Goal: Task Accomplishment & Management: Manage account settings

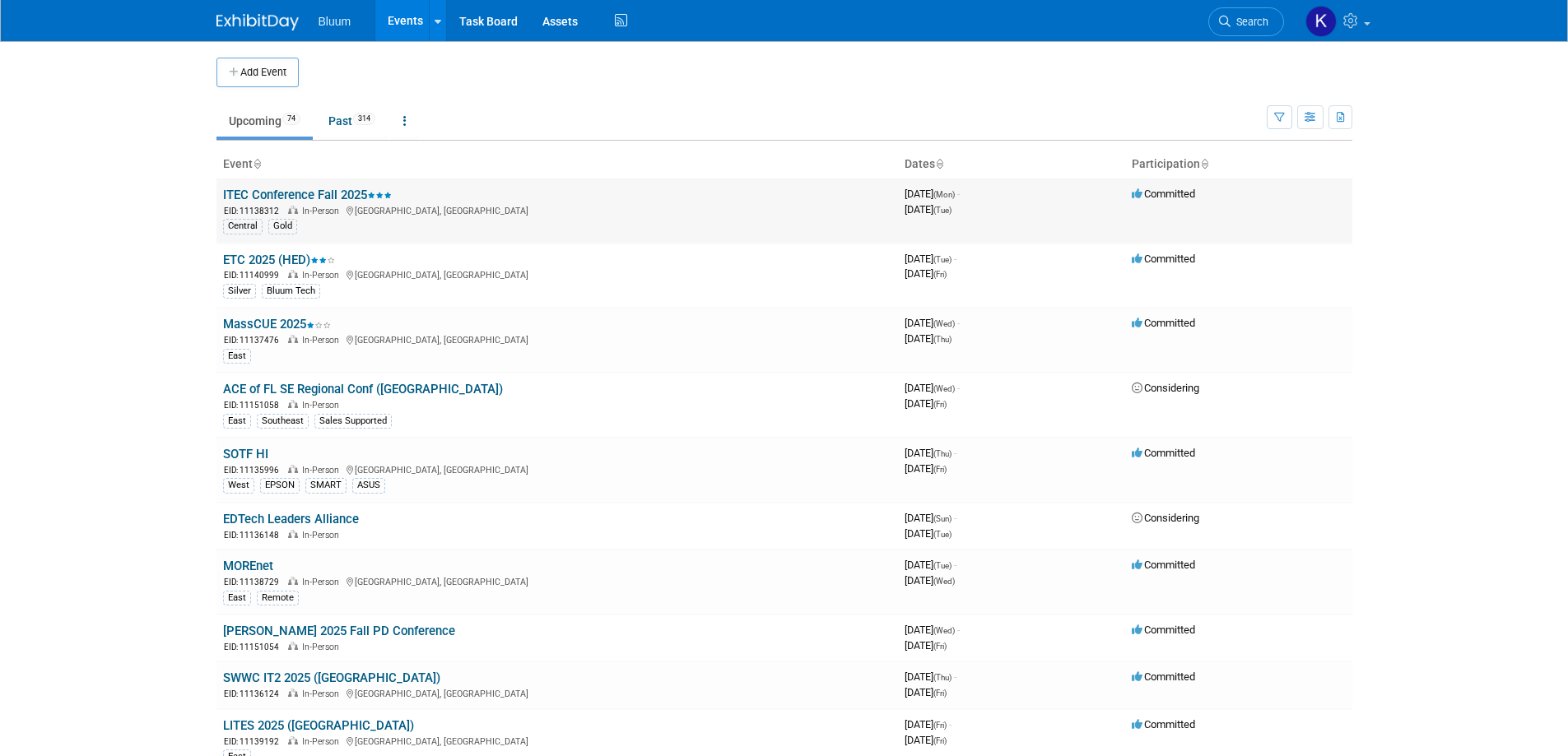
click at [342, 202] on link "ITEC Conference Fall 2025" at bounding box center [307, 194] width 169 height 14
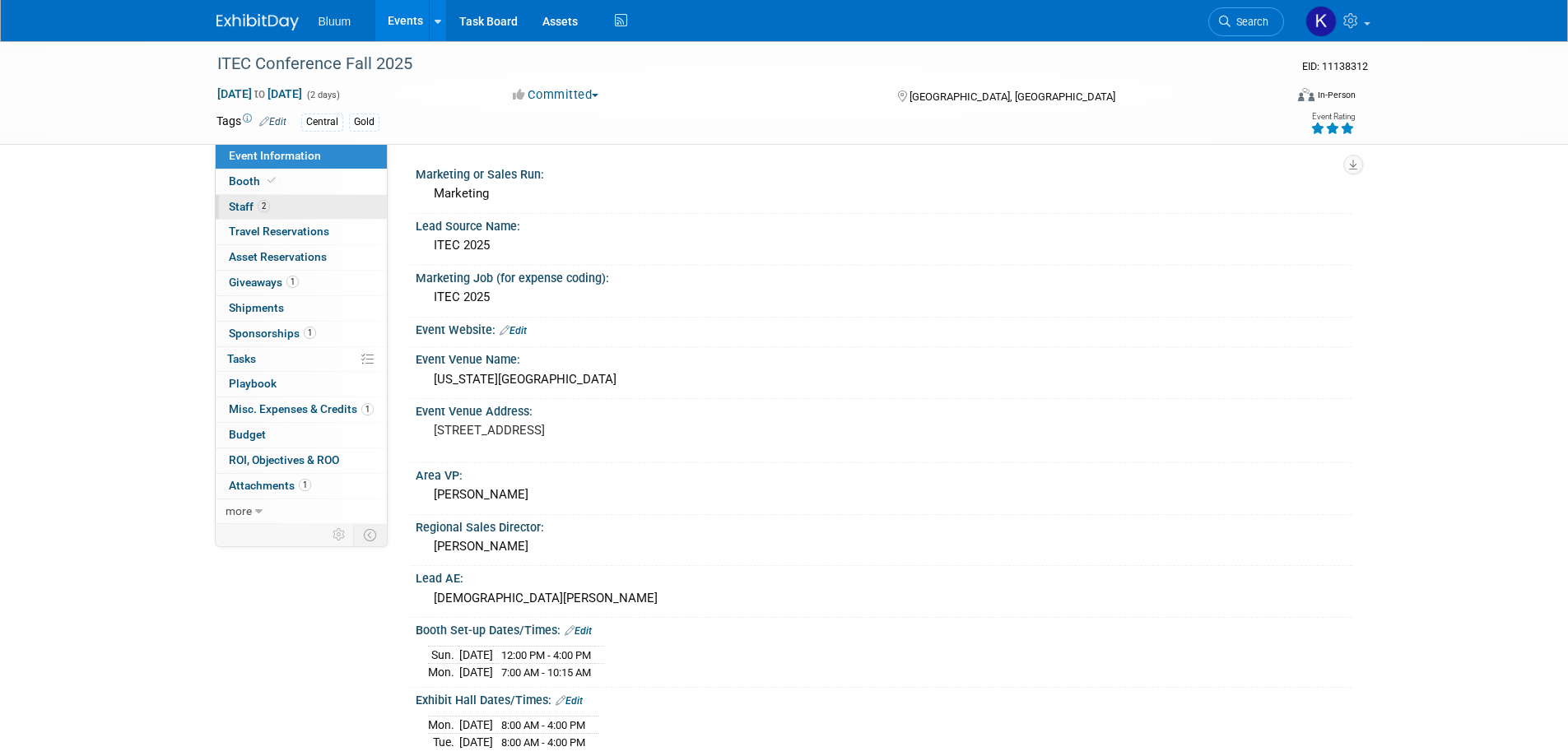
click at [229, 205] on span "Staff 2" at bounding box center [249, 206] width 41 height 13
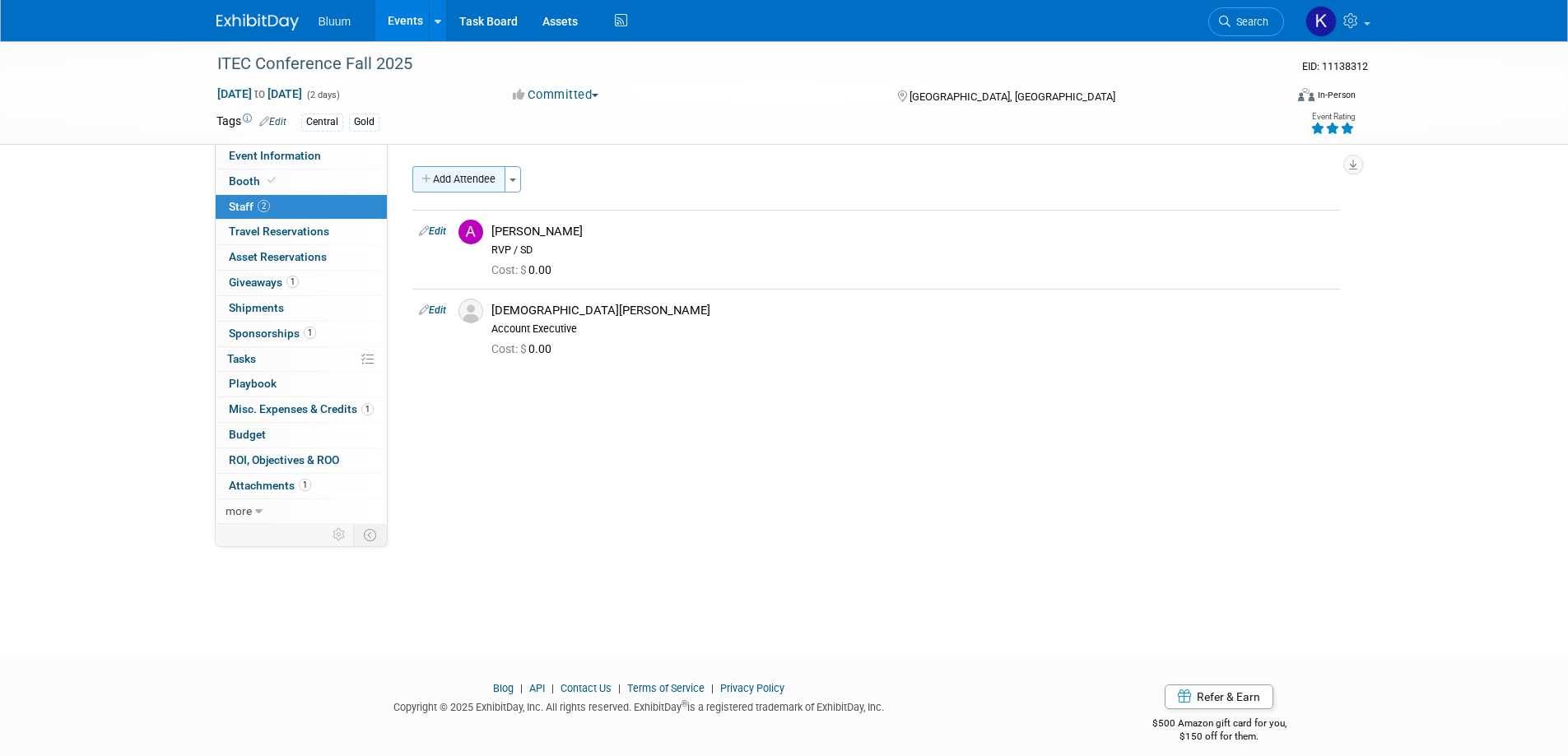
click at [455, 187] on button "Add Attendee" at bounding box center [458, 180] width 93 height 27
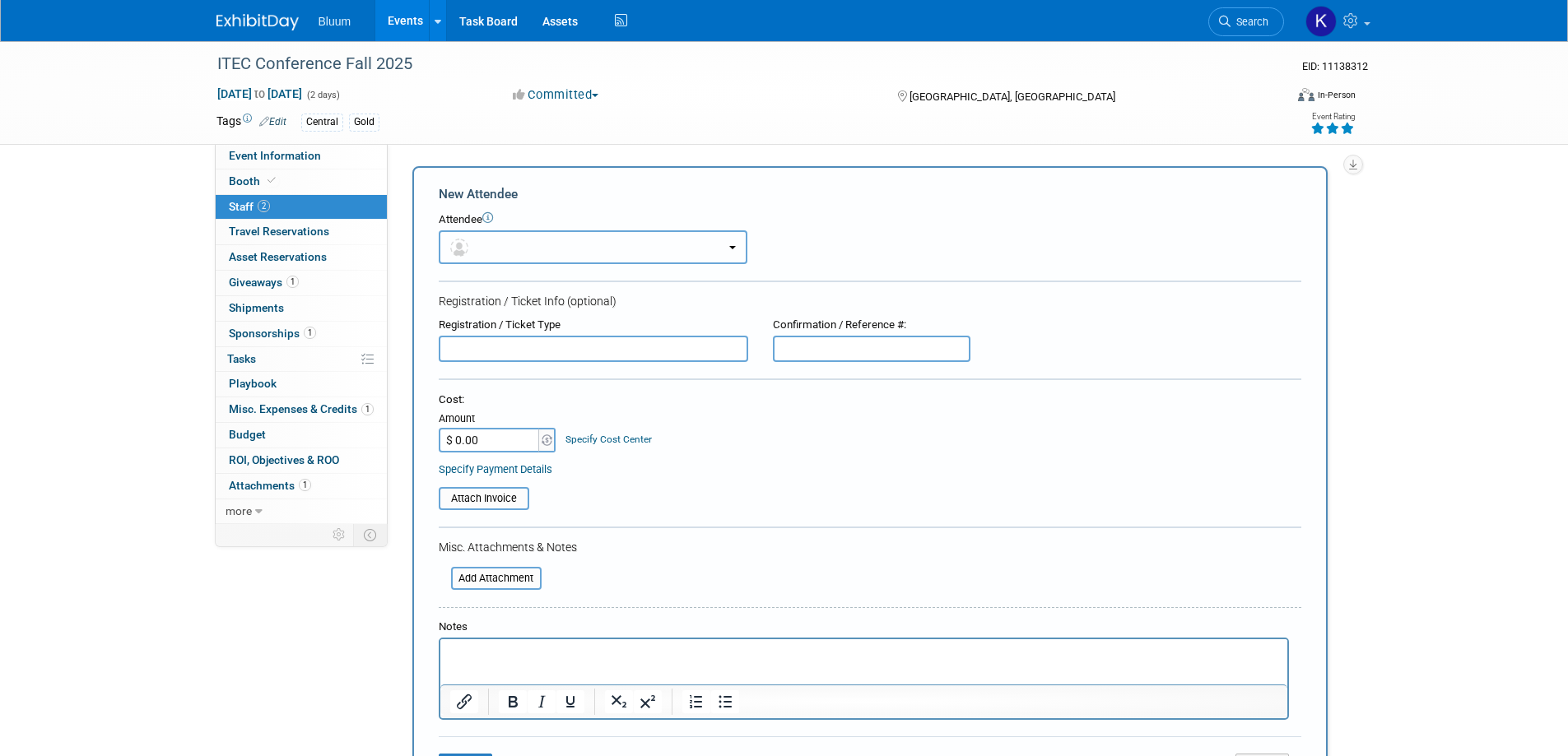
click at [528, 253] on button "button" at bounding box center [593, 247] width 309 height 33
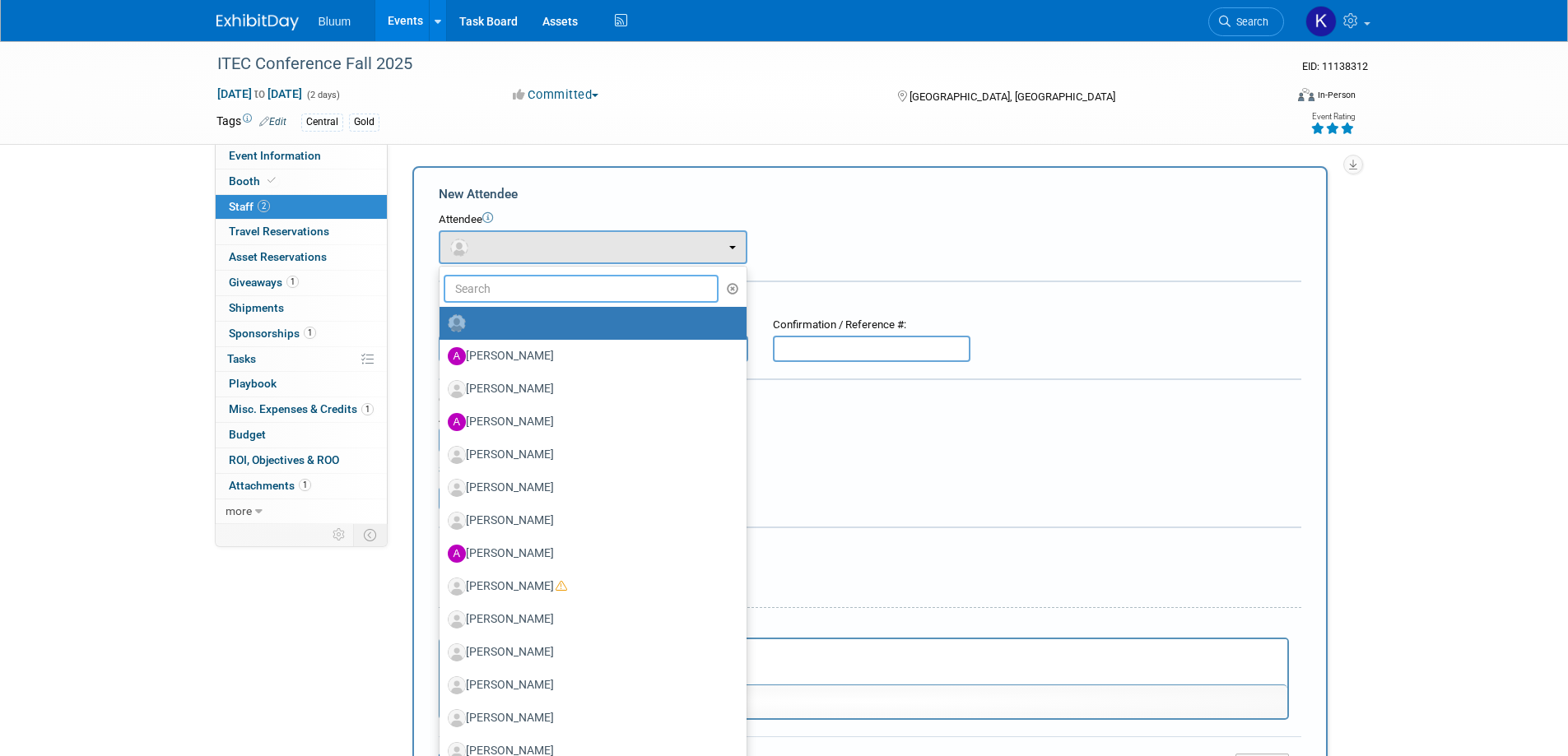
click at [519, 288] on input "text" at bounding box center [581, 289] width 275 height 28
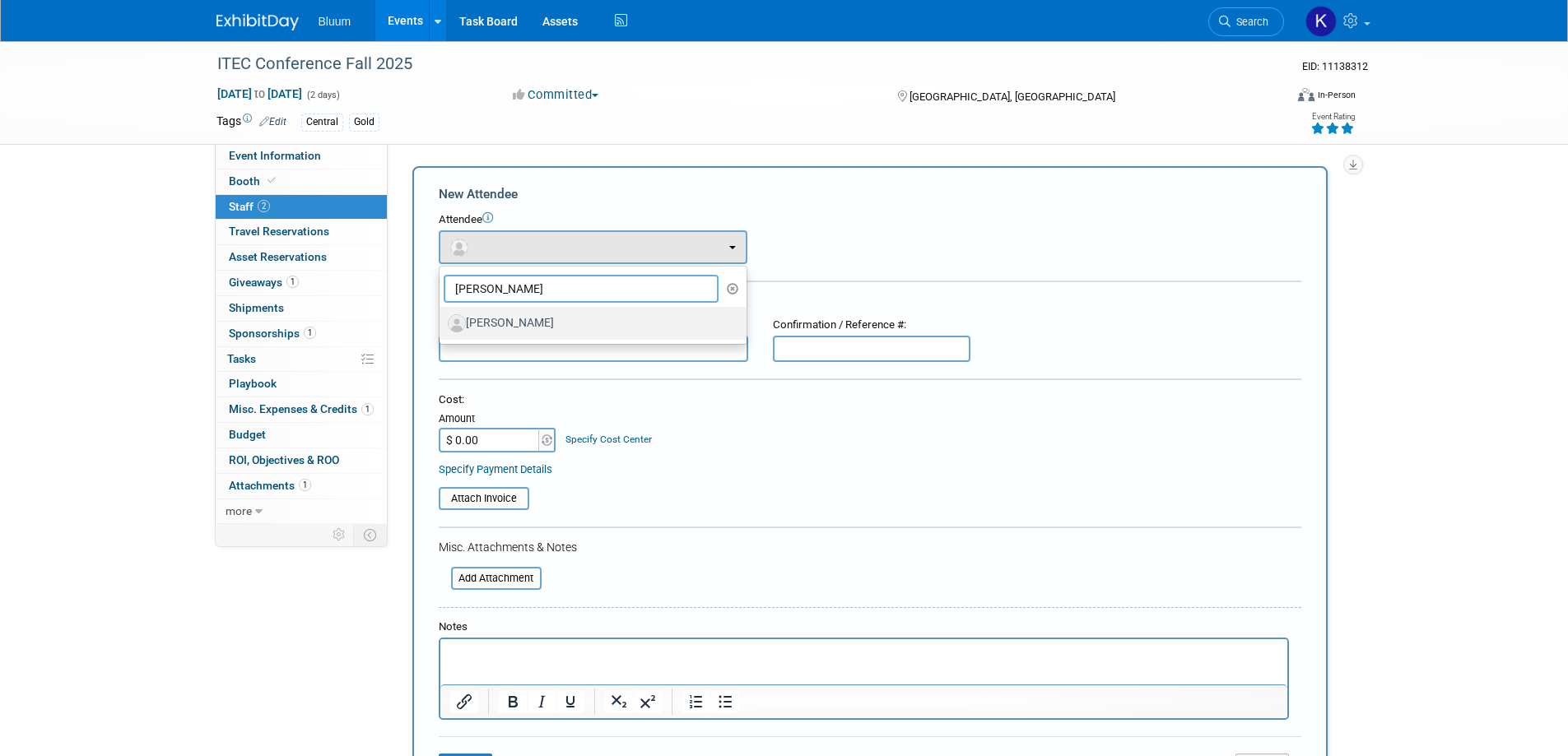
type input "anna"
click at [508, 316] on label "Anna Derry" at bounding box center [588, 324] width 282 height 27
click at [442, 316] on input "Anna Derry" at bounding box center [436, 321] width 11 height 11
select select "d3cb7d60-db58-46f4-bb87-e65f6e7309d3"
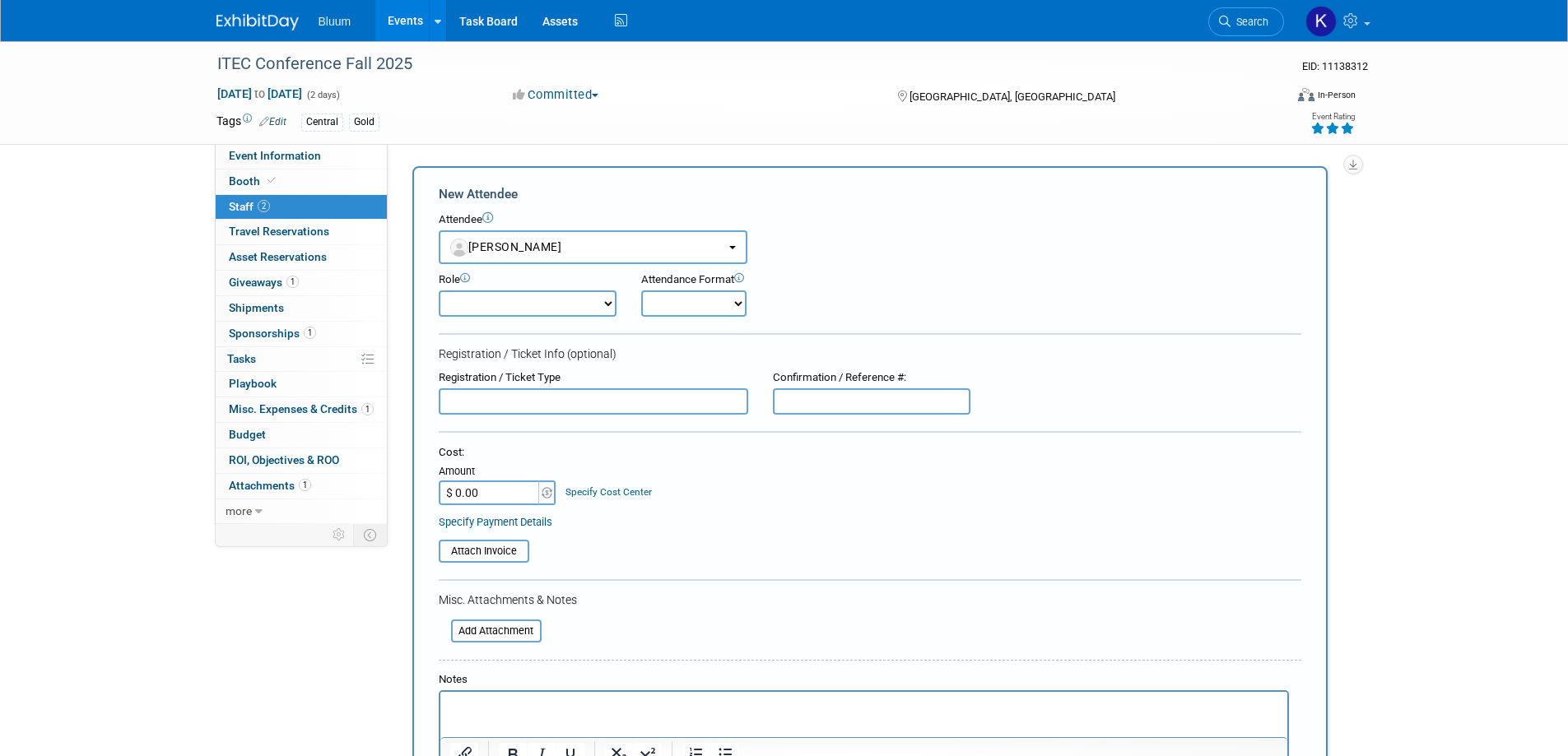
click at [507, 305] on select "Account Executive Demonstrator Event Support Host Leadership Offsite Event Supp…" at bounding box center [528, 304] width 178 height 27
select select "600"
click at [439, 291] on select "Account Executive Demonstrator Event Support Host Leadership Offsite Event Supp…" at bounding box center [528, 304] width 178 height 27
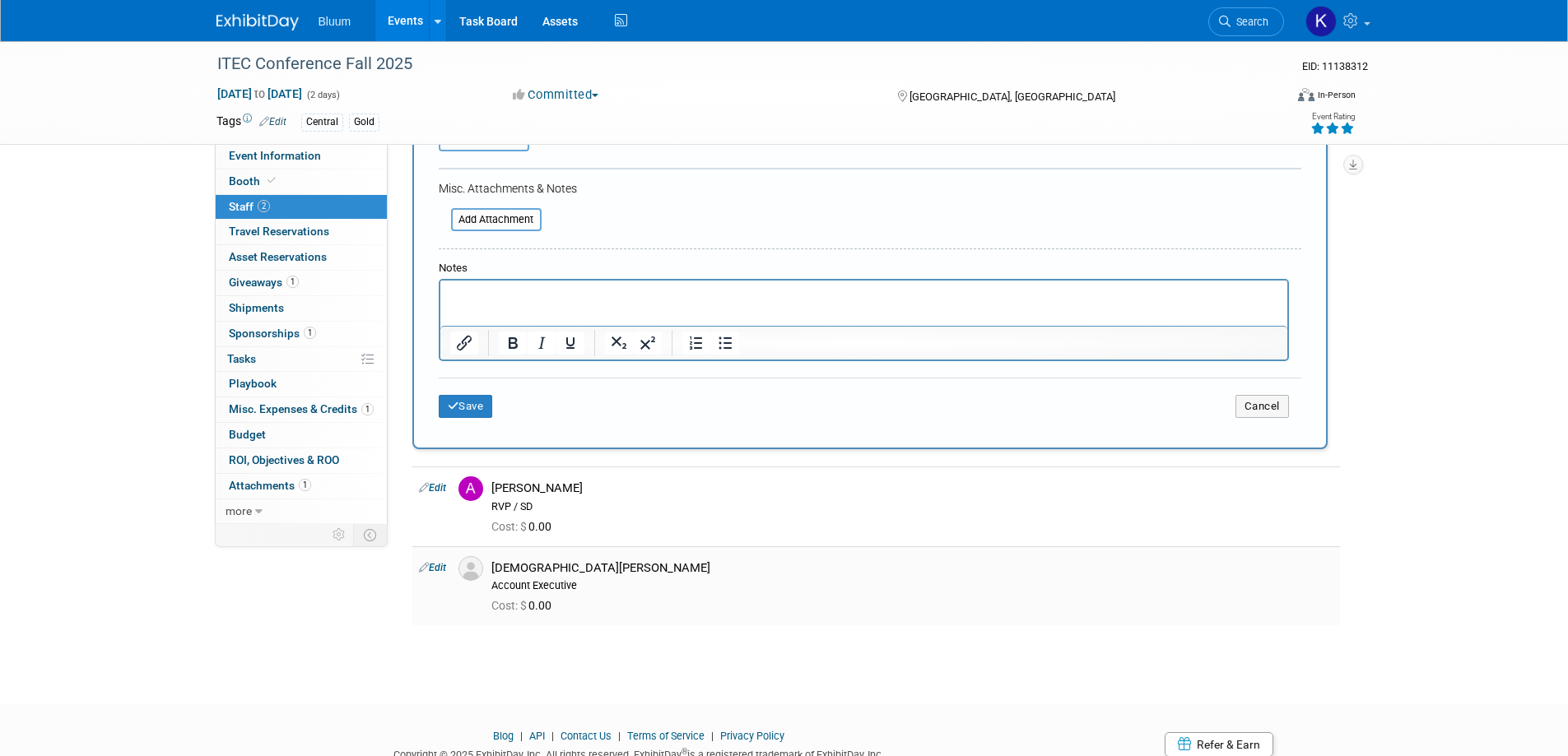
scroll to position [477, 0]
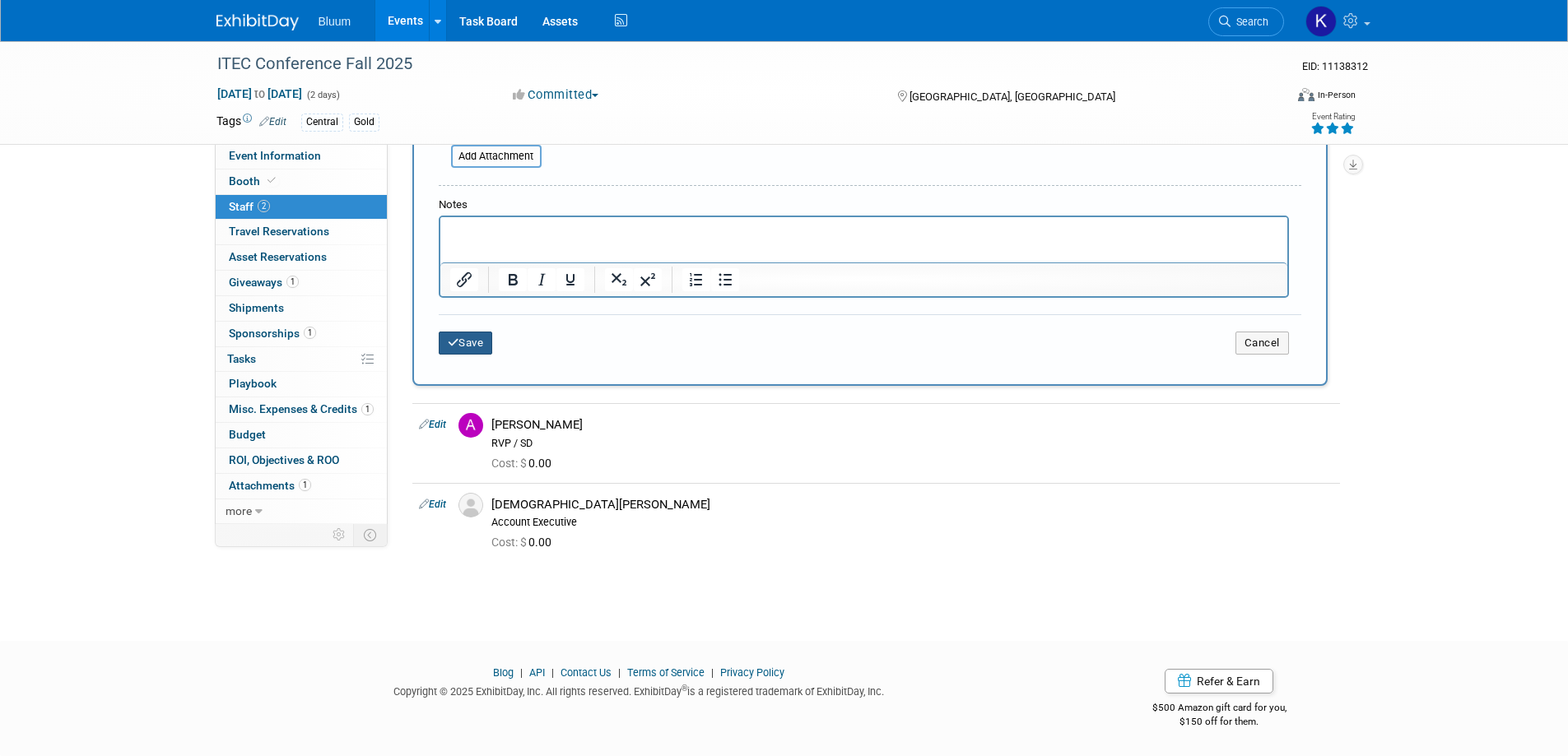
click at [465, 345] on button "Save" at bounding box center [466, 343] width 54 height 23
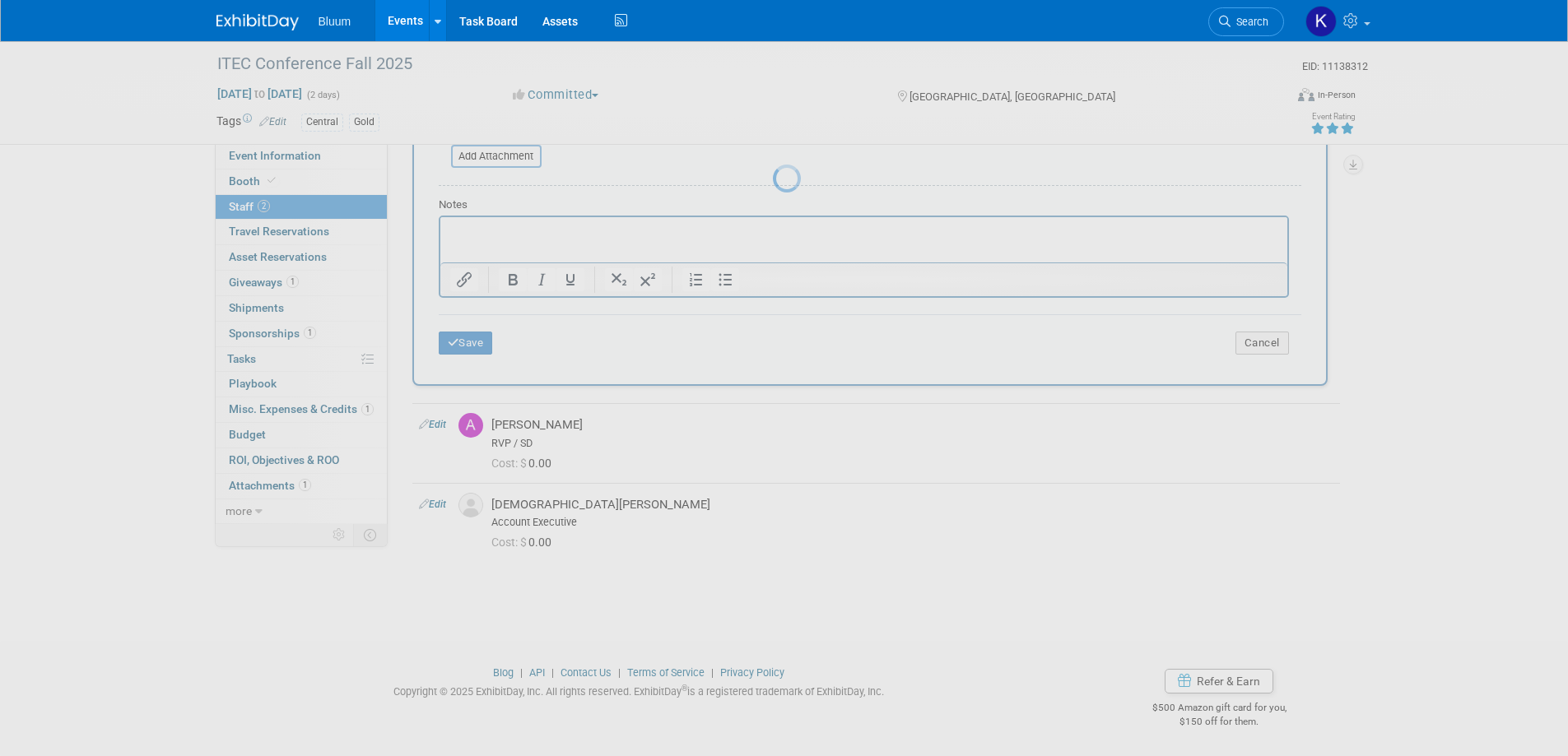
scroll to position [15, 0]
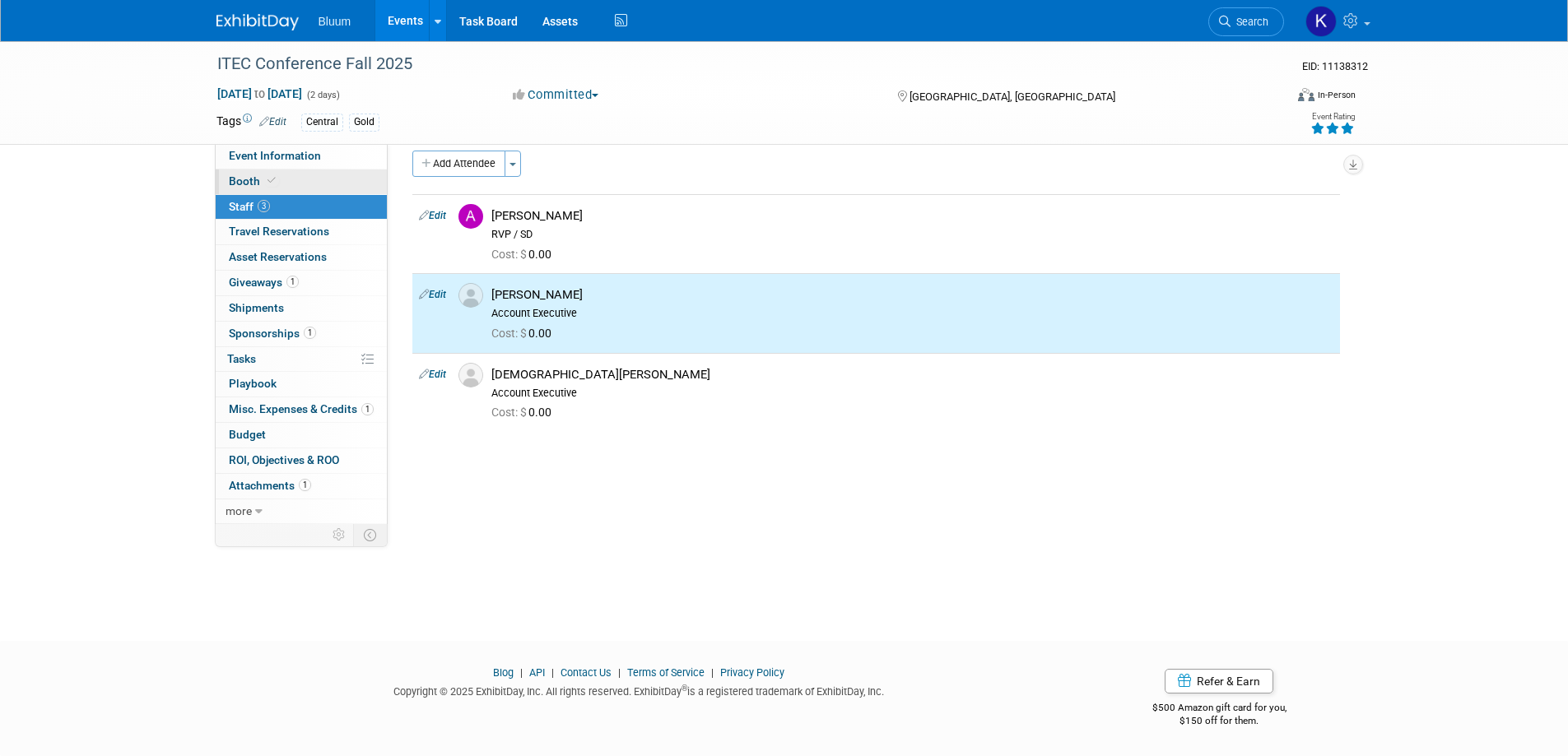
click at [259, 175] on span "Booth" at bounding box center [253, 182] width 51 height 13
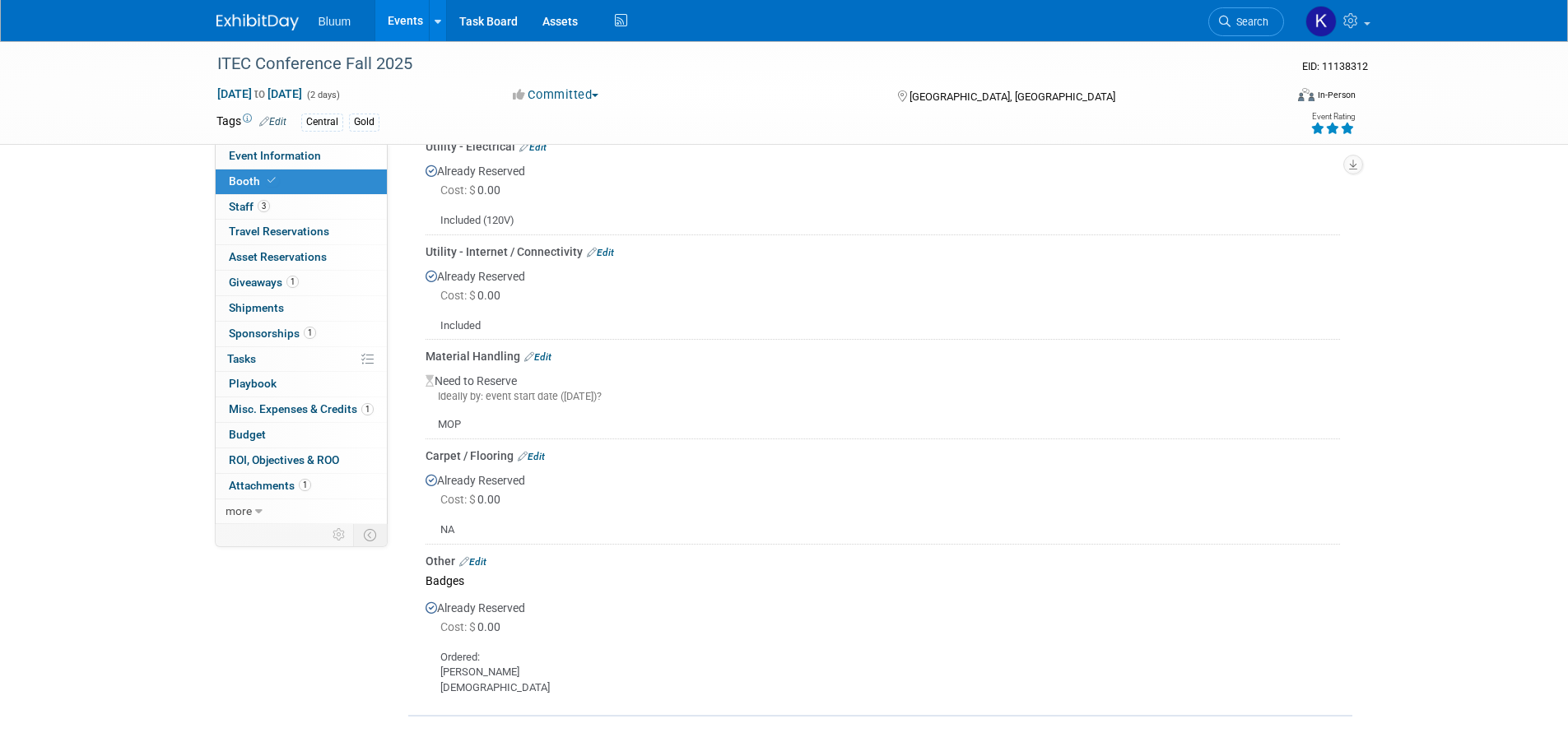
scroll to position [494, 0]
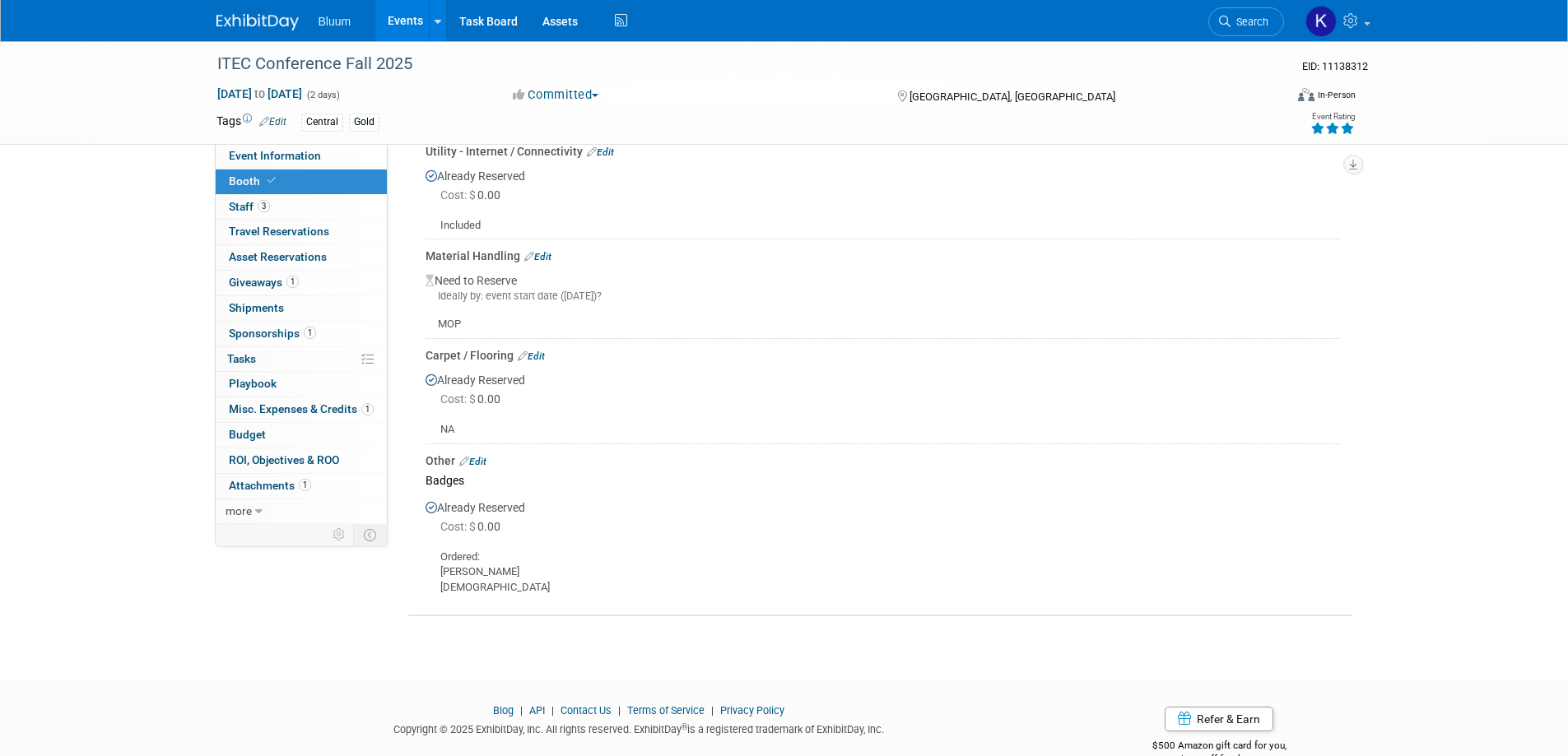
click at [479, 459] on link "Edit" at bounding box center [472, 462] width 27 height 11
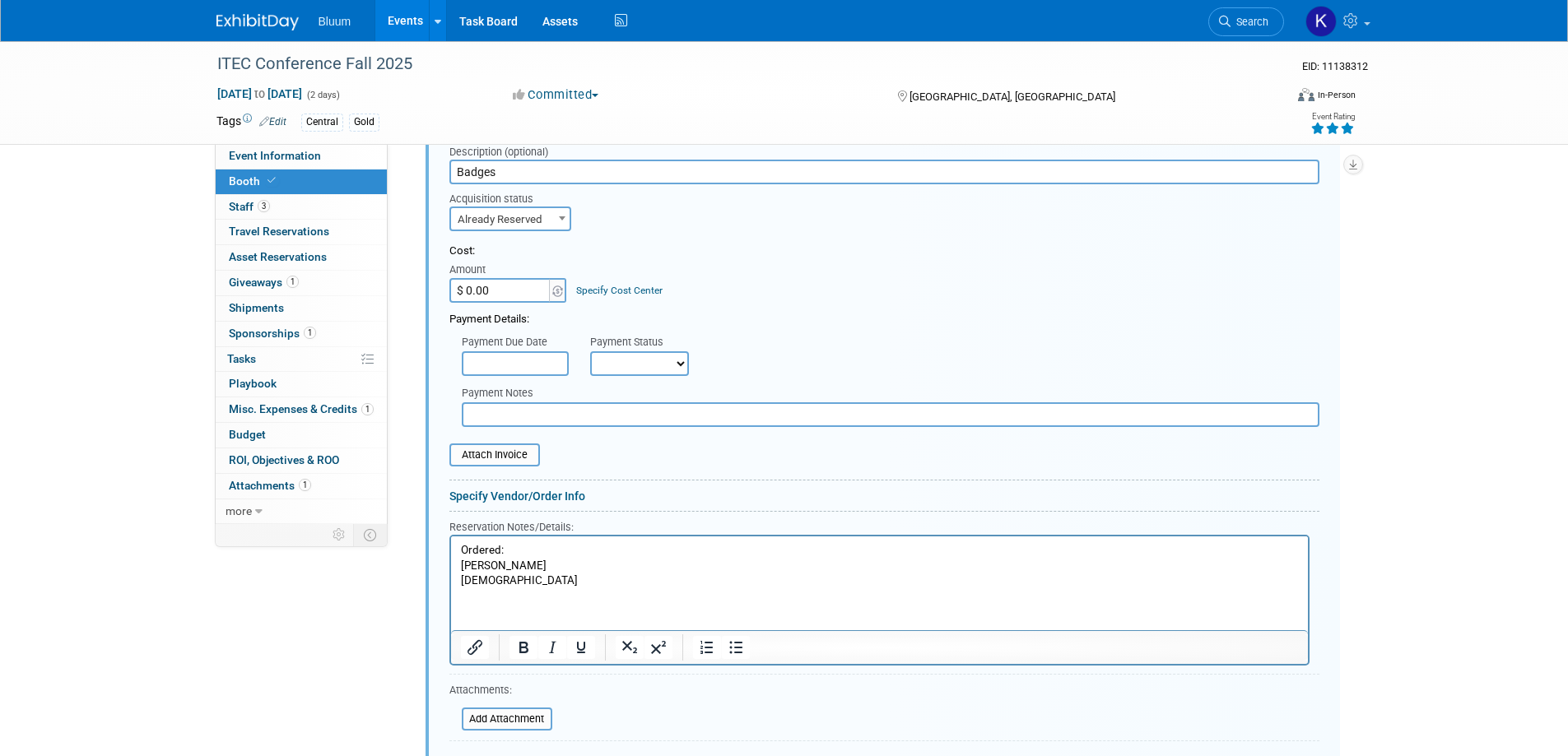
scroll to position [998, 0]
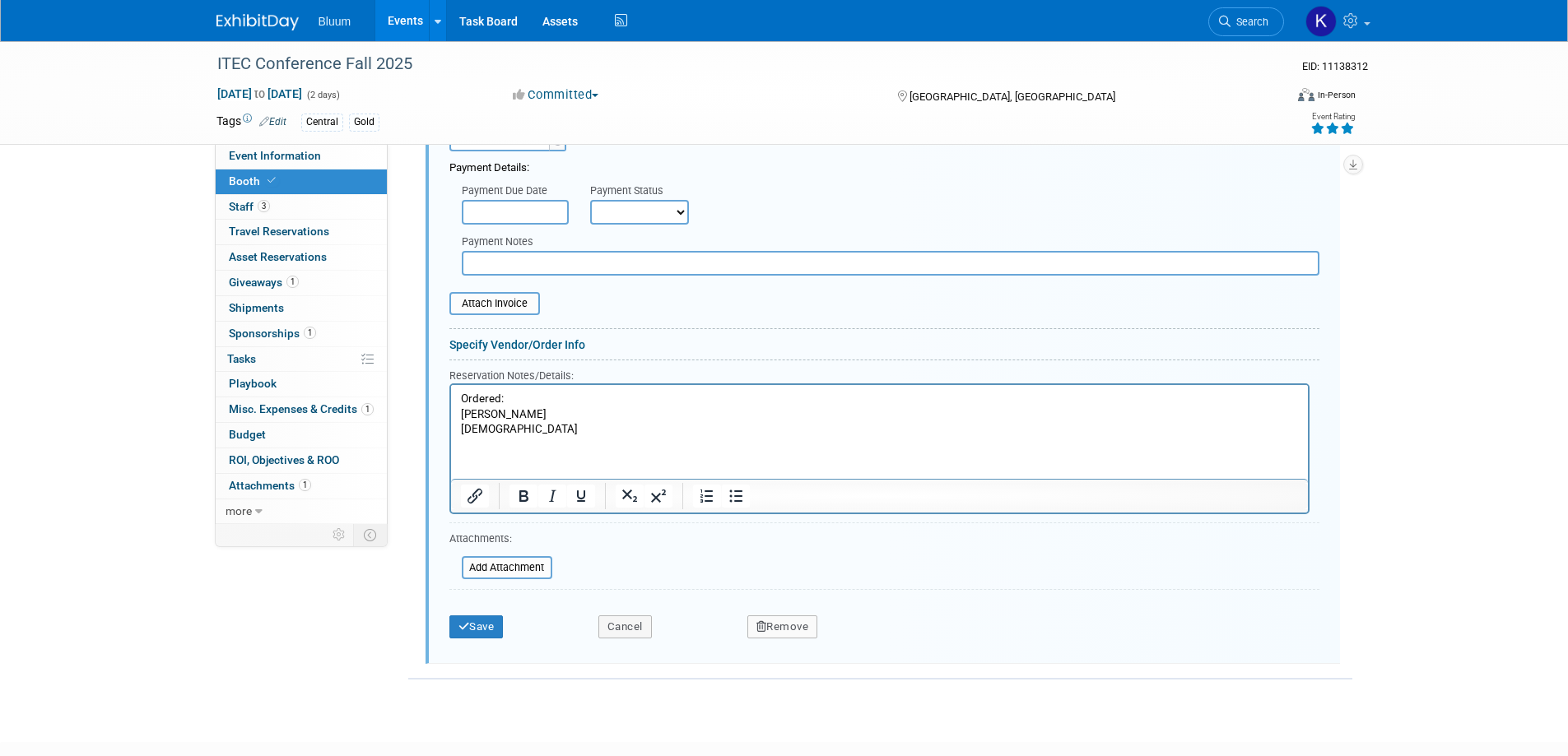
click at [512, 435] on p "Ordered: Alex Christian" at bounding box center [879, 415] width 838 height 46
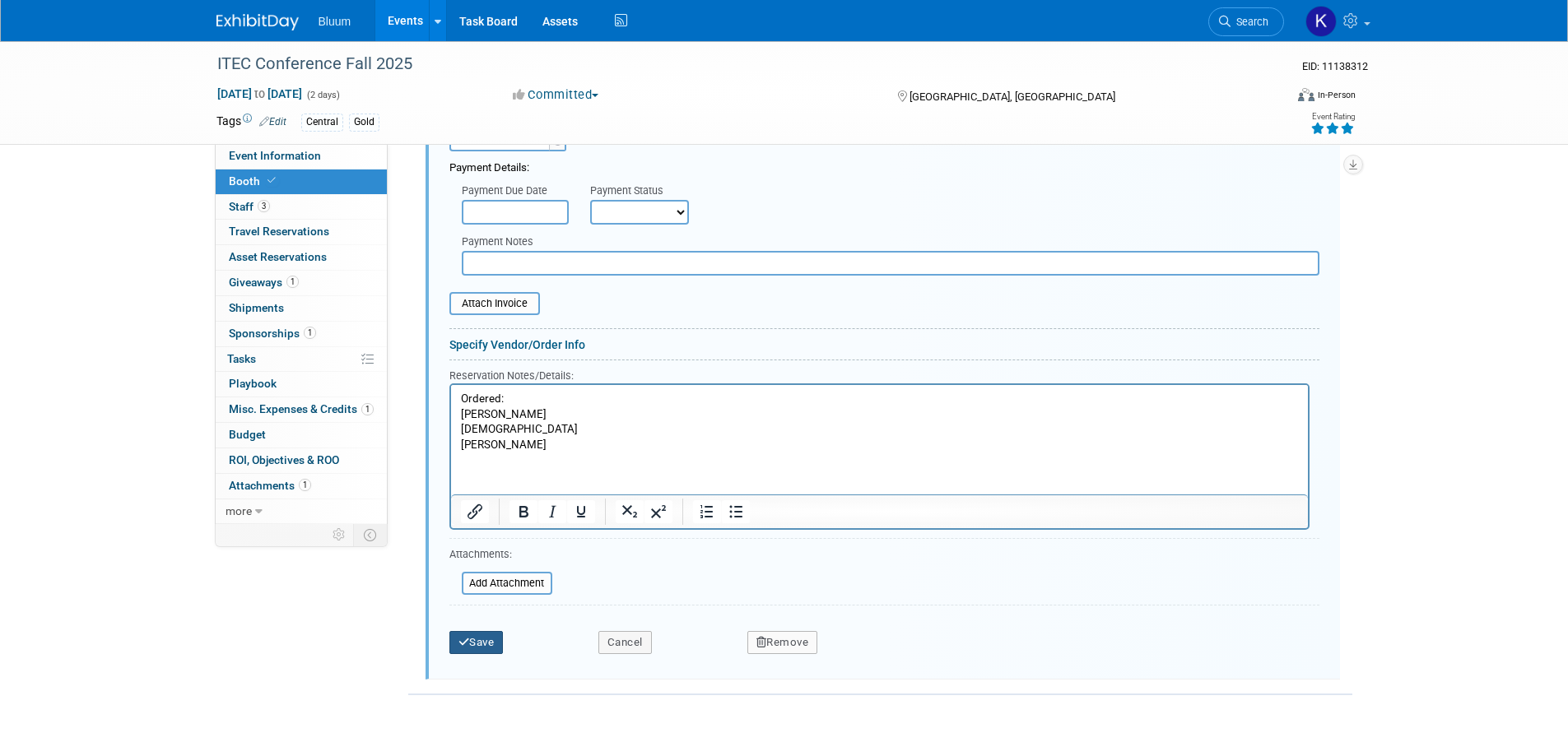
click at [494, 641] on button "Save" at bounding box center [476, 642] width 54 height 23
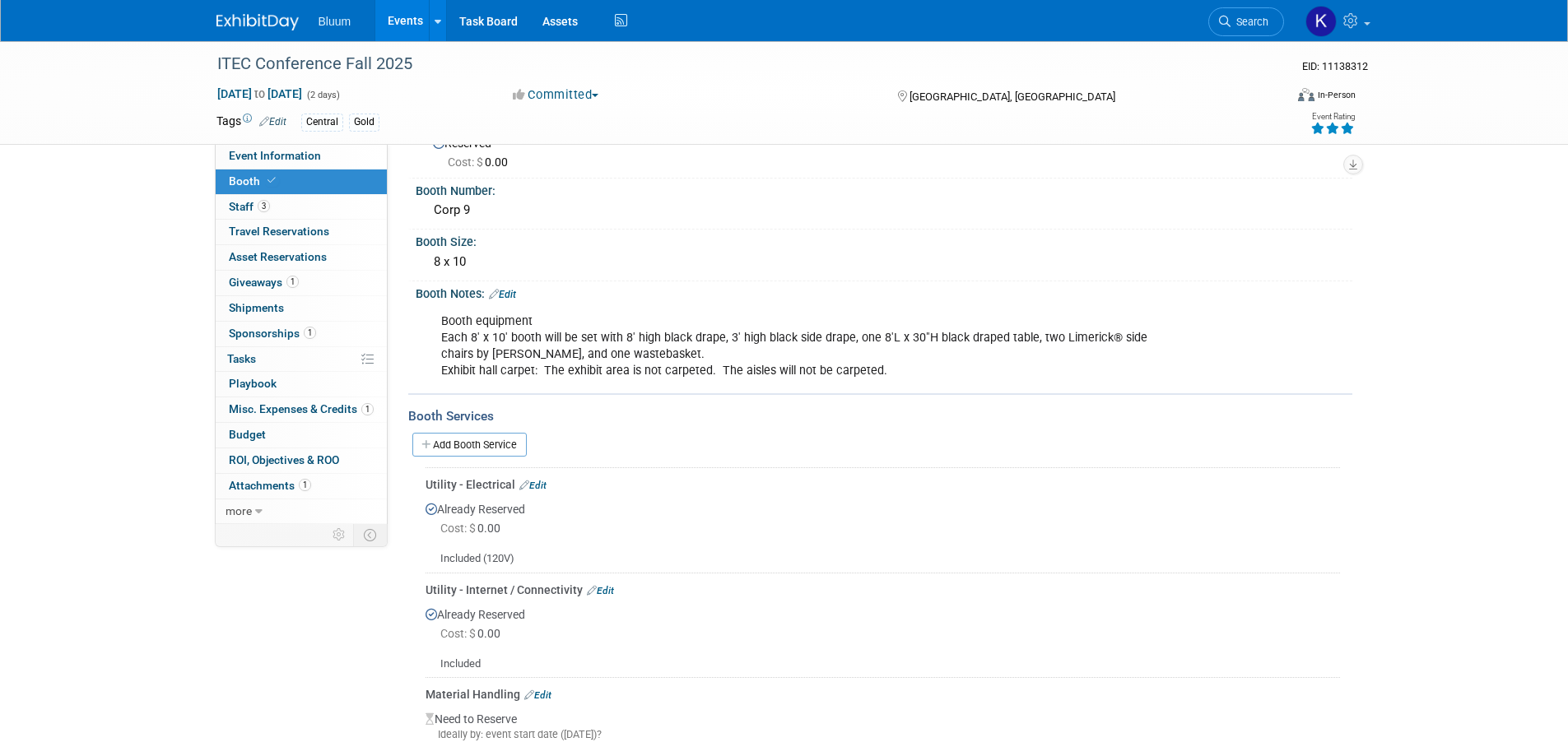
scroll to position [54, 0]
click at [251, 208] on span "Staff 3" at bounding box center [249, 206] width 41 height 13
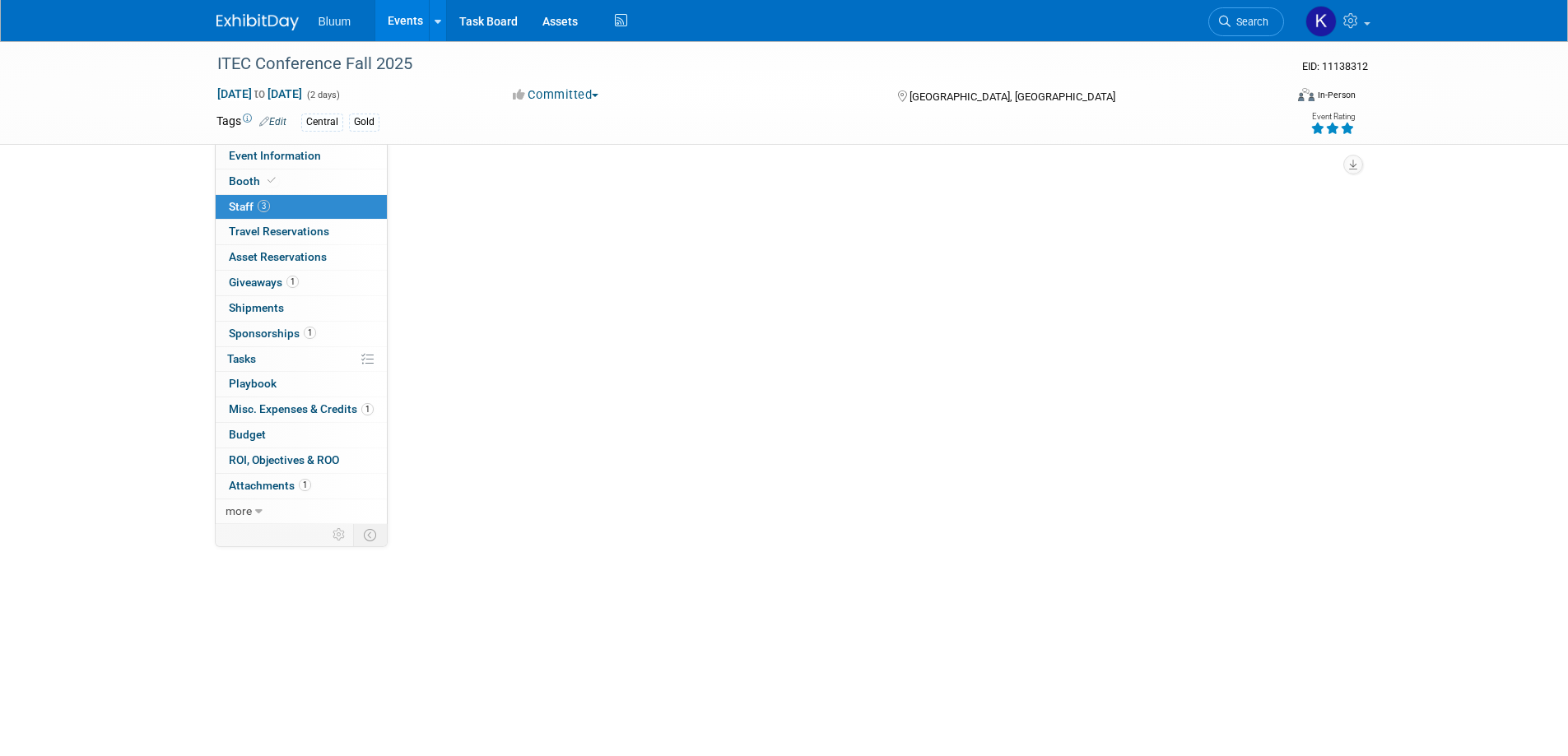
scroll to position [0, 0]
